Goal: Task Accomplishment & Management: Manage account settings

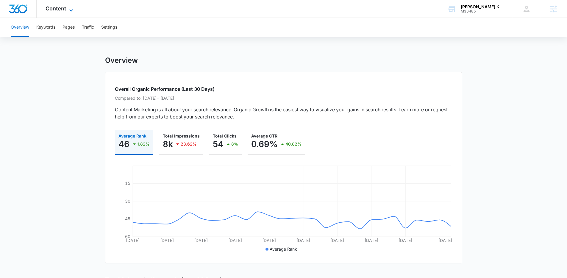
click at [70, 9] on icon at bounding box center [71, 10] width 7 height 7
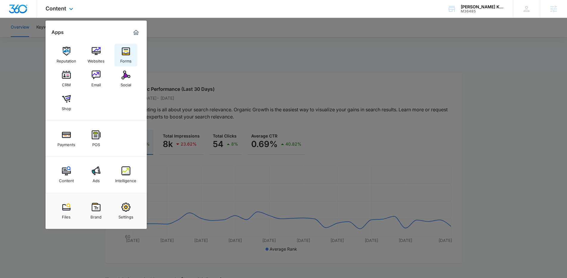
click at [129, 54] on img at bounding box center [125, 51] width 9 height 9
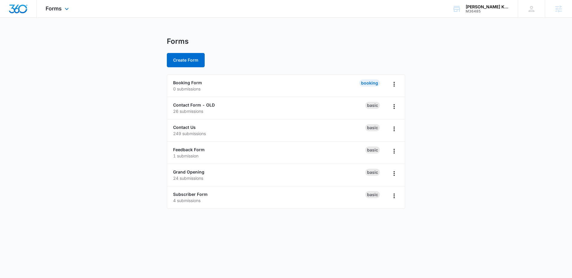
click at [71, 10] on div "Forms Apps Reputation Websites Forms CRM Email Social Shop Payments POS Content…" at bounding box center [58, 9] width 43 height 18
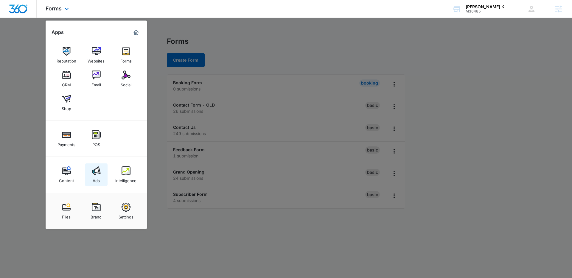
click at [104, 176] on link "Ads" at bounding box center [96, 174] width 23 height 23
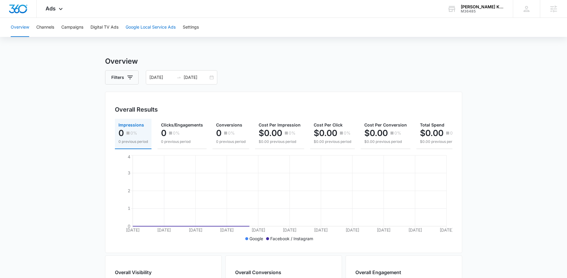
click at [147, 29] on button "Google Local Service Ads" at bounding box center [151, 27] width 50 height 19
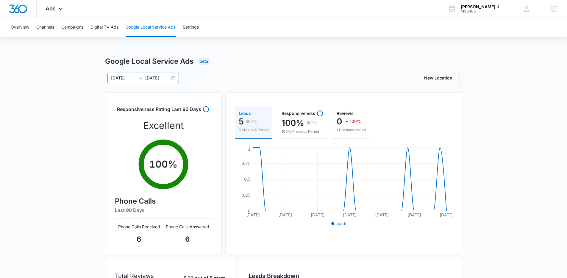
click at [172, 79] on div "08/04/2025 09/03/2025" at bounding box center [142, 78] width 71 height 11
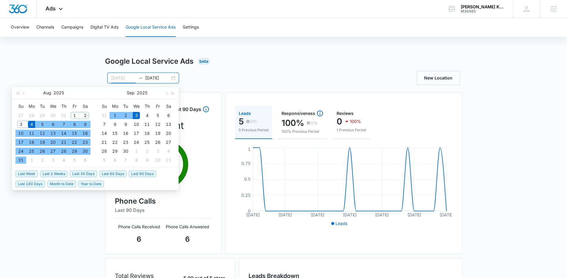
click at [74, 116] on div "1" at bounding box center [74, 115] width 7 height 7
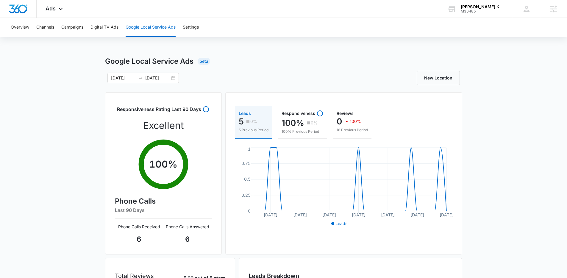
click at [62, 54] on div "Overview Channels Campaigns Digital TV Ads Google Local Service Ads Settings Go…" at bounding box center [283, 192] width 567 height 348
click at [170, 78] on div "08/01/2025 09/03/2025" at bounding box center [142, 78] width 71 height 11
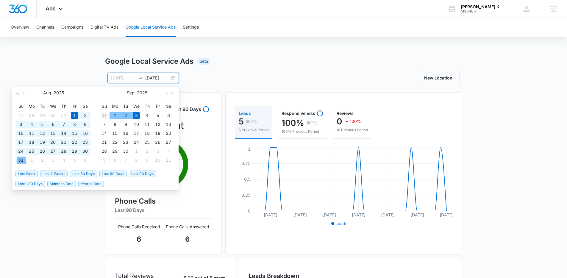
click at [105, 115] on div "31" at bounding box center [104, 115] width 7 height 7
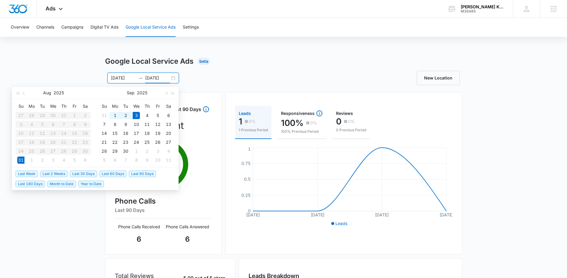
click at [337, 72] on div "New Location" at bounding box center [373, 78] width 179 height 14
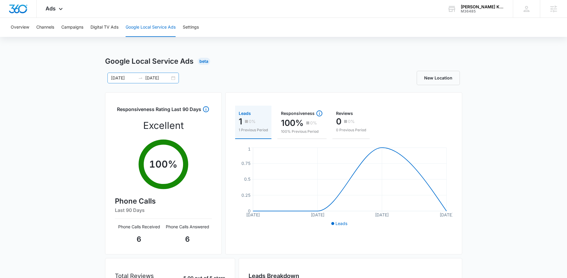
click at [171, 79] on div "08/31/2025 09/03/2025" at bounding box center [142, 78] width 71 height 11
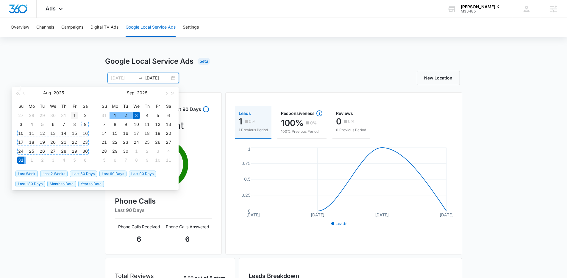
type input "08/01/2025"
click at [75, 116] on div "1" at bounding box center [74, 115] width 7 height 7
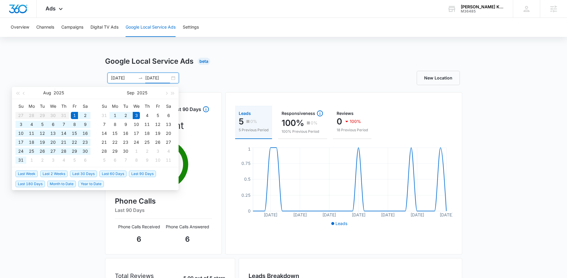
click at [150, 79] on input "09/03/2025" at bounding box center [157, 78] width 25 height 7
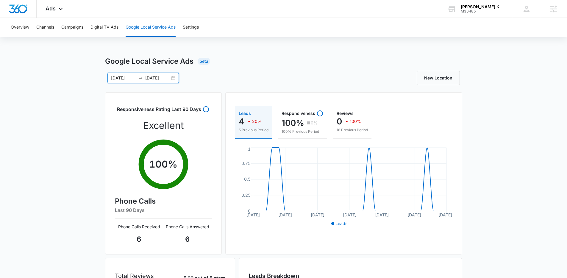
type input "08/31/2025"
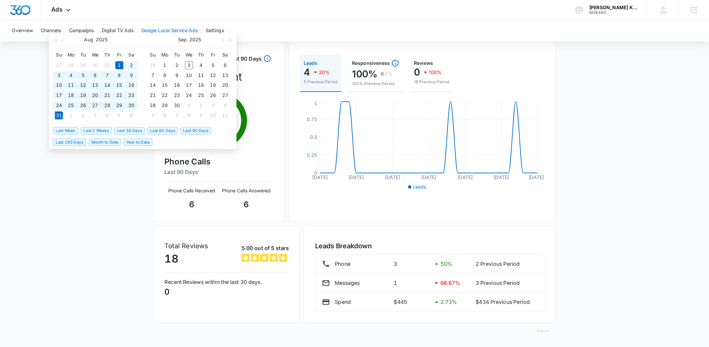
scroll to position [19, 0]
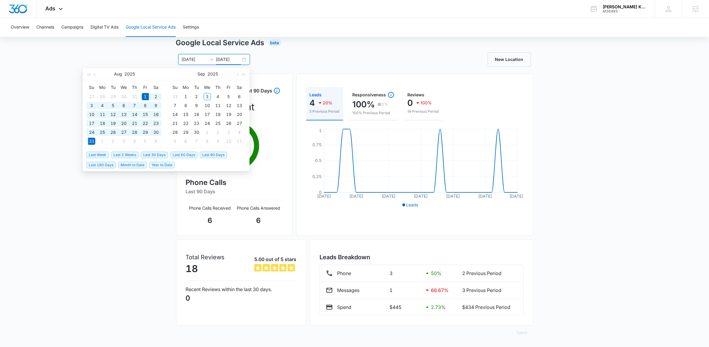
click at [571, 213] on div "Google Local Service Ads Beta 08/01/2025 08/31/2025 Aug 2025 Su Mo Tu We Th Fr …" at bounding box center [354, 193] width 709 height 310
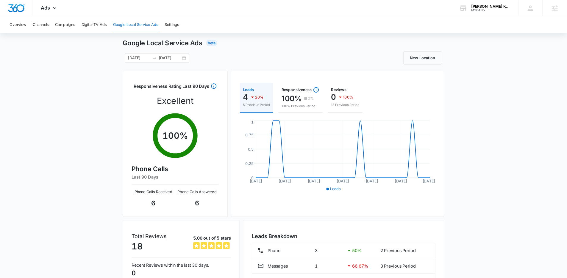
scroll to position [14, 0]
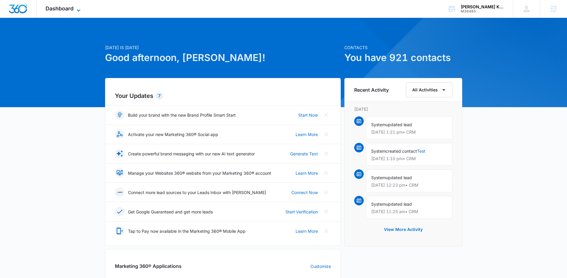
click at [76, 8] on icon at bounding box center [78, 10] width 7 height 7
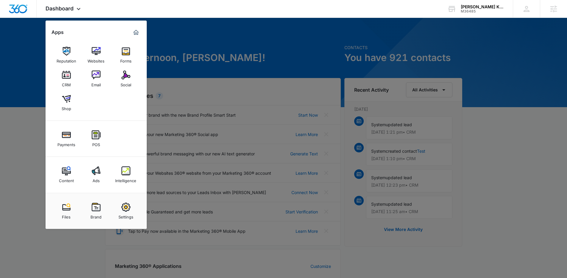
click at [121, 53] on img at bounding box center [125, 51] width 9 height 9
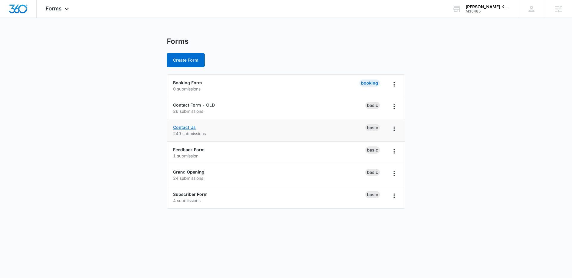
click at [189, 126] on link "Contact Us" at bounding box center [184, 127] width 23 height 5
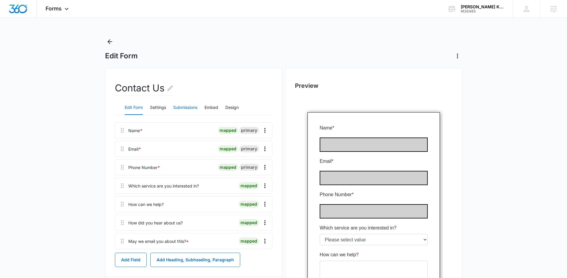
click at [177, 107] on button "Submissions" at bounding box center [185, 108] width 24 height 14
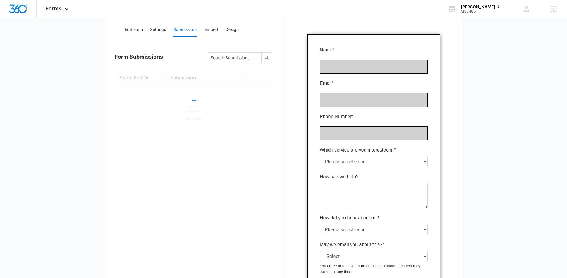
scroll to position [87, 0]
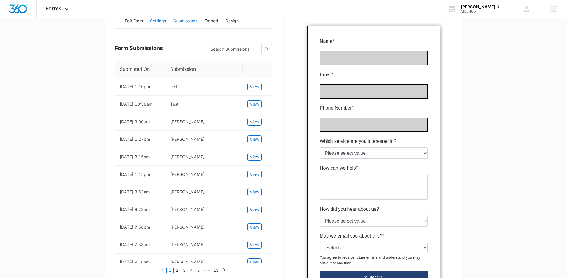
click at [156, 21] on button "Settings" at bounding box center [158, 21] width 16 height 14
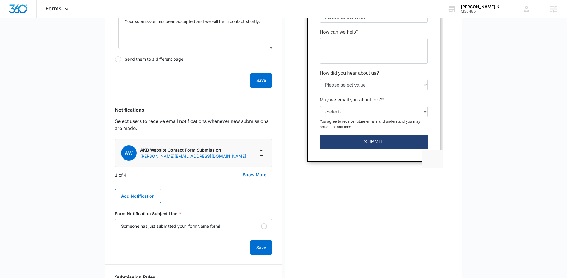
scroll to position [227, 0]
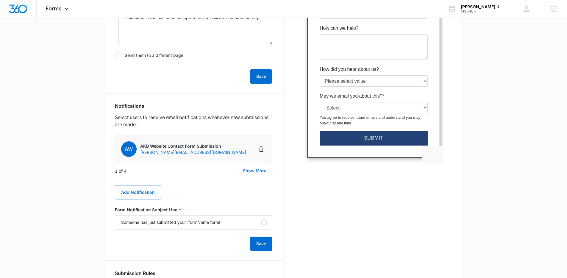
click at [258, 171] on button "Show More" at bounding box center [254, 171] width 35 height 14
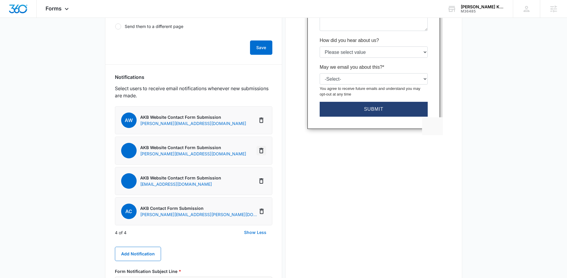
scroll to position [274, 0]
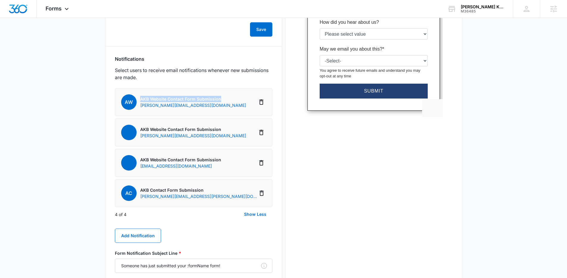
drag, startPoint x: 141, startPoint y: 100, endPoint x: 226, endPoint y: 99, distance: 84.6
click at [226, 99] on li "AW AKB Website Contact Form Submission casey@aikeykitchenandbath.com" at bounding box center [194, 102] width 158 height 28
copy p "AKB Website Contact Form Submission"
click at [142, 235] on button "Add Notification" at bounding box center [138, 236] width 46 height 14
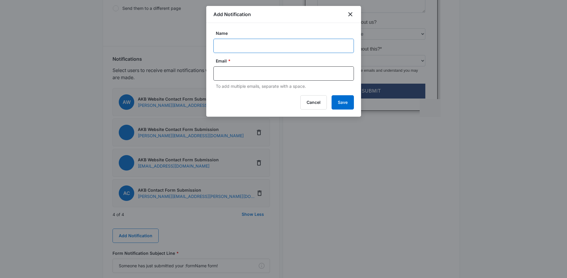
click at [239, 46] on input "Name" at bounding box center [283, 46] width 141 height 14
paste input "AKB Website Contact Form Submission"
type input "AKB Website Contact Form Submission"
click at [238, 70] on input "text" at bounding box center [284, 73] width 129 height 9
click at [240, 73] on input "text" at bounding box center [284, 73] width 129 height 9
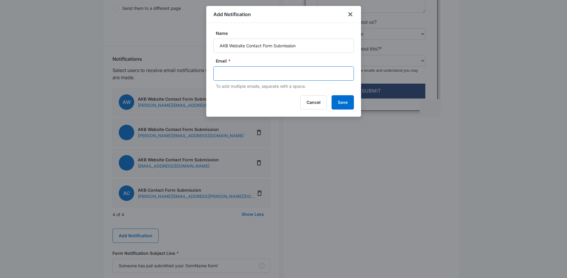
paste input "stephanie@aikeykitchenandbath.com"
type input "stephanie@aikeykitchenandbath.com"
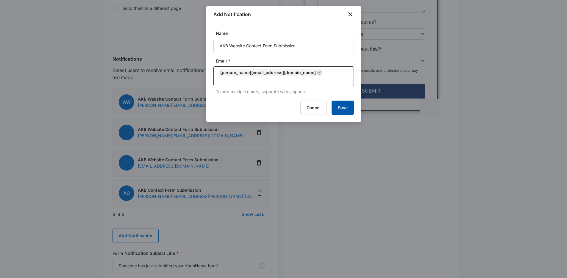
click at [349, 110] on button "Save" at bounding box center [343, 108] width 22 height 14
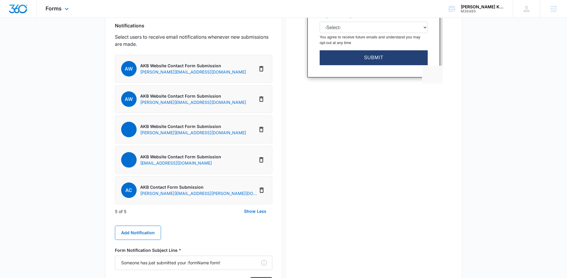
scroll to position [413, 0]
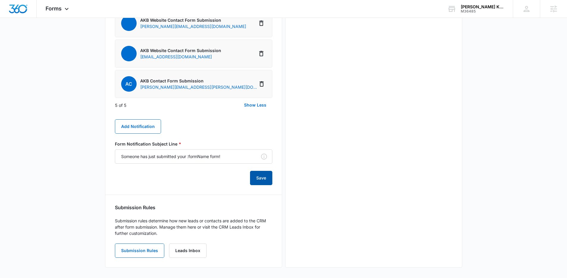
click at [261, 177] on button "Save" at bounding box center [261, 178] width 22 height 14
